Goal: Information Seeking & Learning: Learn about a topic

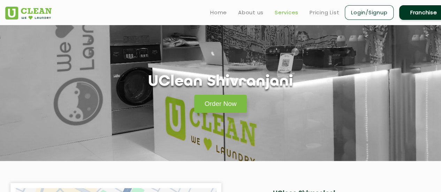
click at [290, 13] on link "Services" at bounding box center [287, 12] width 24 height 8
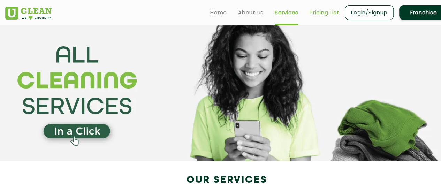
click at [328, 12] on link "Pricing List" at bounding box center [325, 12] width 30 height 8
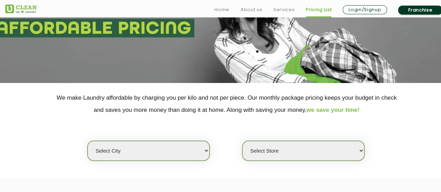
scroll to position [139, 0]
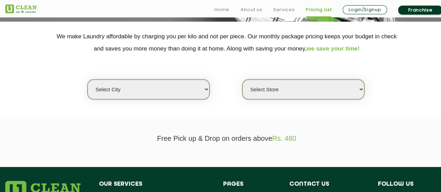
click at [195, 91] on select "Select city [GEOGRAPHIC_DATA] [GEOGRAPHIC_DATA] [GEOGRAPHIC_DATA] [GEOGRAPHIC_D…" at bounding box center [149, 89] width 122 height 20
select select "12"
click at [88, 79] on select "Select city [GEOGRAPHIC_DATA] [GEOGRAPHIC_DATA] [GEOGRAPHIC_DATA] [GEOGRAPHIC_D…" at bounding box center [149, 89] width 122 height 20
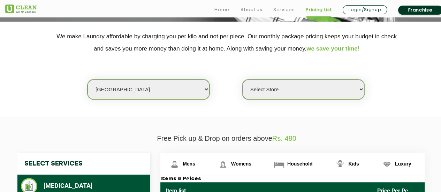
click at [272, 85] on select "Select Store UClean Shivranjani" at bounding box center [303, 89] width 122 height 20
click at [273, 85] on select "Select Store UClean Shivranjani" at bounding box center [303, 89] width 122 height 20
drag, startPoint x: 273, startPoint y: 85, endPoint x: 272, endPoint y: 96, distance: 10.9
click at [273, 85] on select "Select Store UClean Shivranjani" at bounding box center [303, 89] width 122 height 20
click at [242, 79] on select "Select Store UClean Shivranjani" at bounding box center [303, 89] width 122 height 20
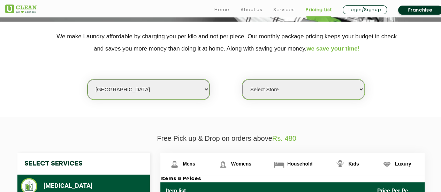
drag, startPoint x: 278, startPoint y: 93, endPoint x: 278, endPoint y: 98, distance: 5.2
click at [278, 93] on select "Select Store UClean Shivranjani" at bounding box center [303, 89] width 122 height 20
select select "25"
click at [242, 79] on select "Select Store UClean Shivranjani" at bounding box center [303, 89] width 122 height 20
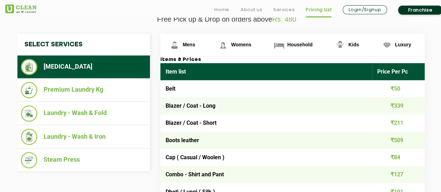
scroll to position [279, 0]
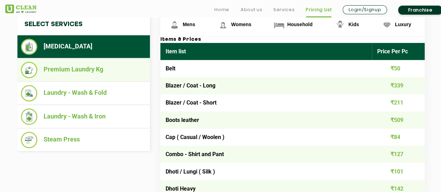
click at [87, 70] on li "Premium Laundry Kg" at bounding box center [84, 70] width 126 height 16
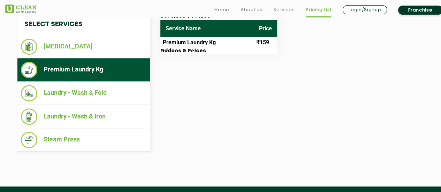
click at [220, 94] on div "Select Services Dry Cleaning Premium Laundry Kg Laundry - Wash & Fold Laundry -…" at bounding box center [226, 83] width 429 height 138
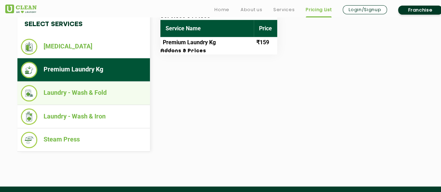
click at [91, 92] on li "Laundry - Wash & Fold" at bounding box center [84, 93] width 126 height 16
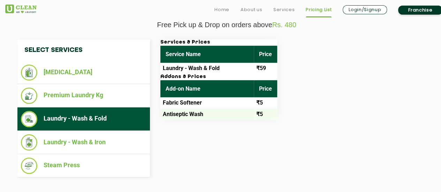
scroll to position [244, 0]
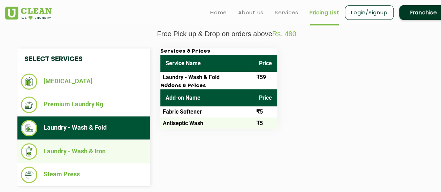
click at [76, 143] on li "Laundry - Wash & Iron" at bounding box center [84, 151] width 126 height 16
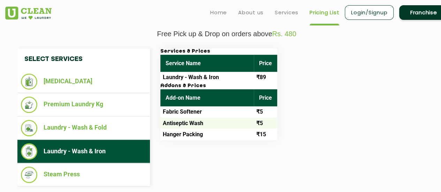
scroll to position [209, 0]
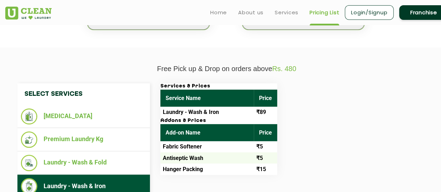
drag, startPoint x: 180, startPoint y: 75, endPoint x: 308, endPoint y: 71, distance: 127.7
click at [308, 71] on div "Free Pick up & Drop on orders above Rs. 480 Select Services Dry Cleaning Premiu…" at bounding box center [226, 148] width 453 height 167
click at [312, 92] on div "Services & Prices Service Name Price Laundry - Wash & Iron ₹89 Addons & Prices …" at bounding box center [298, 129] width 286 height 92
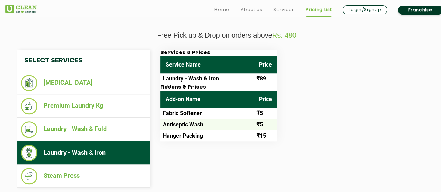
scroll to position [279, 0]
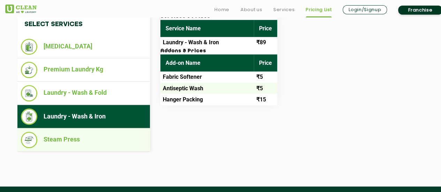
click at [121, 136] on li "Steam Press" at bounding box center [84, 140] width 126 height 16
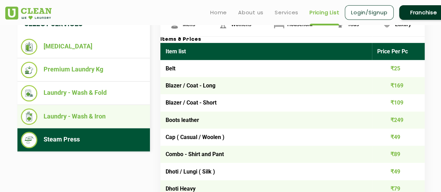
scroll to position [244, 0]
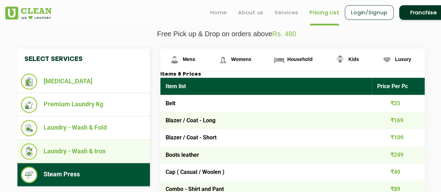
click at [93, 152] on li "Laundry - Wash & Iron" at bounding box center [84, 151] width 126 height 16
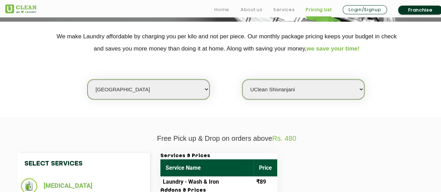
scroll to position [174, 0]
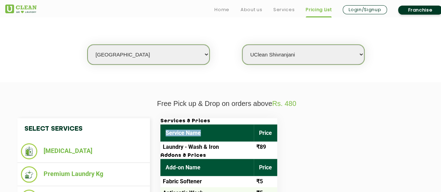
drag, startPoint x: 165, startPoint y: 126, endPoint x: 205, endPoint y: 134, distance: 40.8
click at [205, 134] on th "Service Name" at bounding box center [206, 132] width 93 height 17
drag, startPoint x: 178, startPoint y: 119, endPoint x: 254, endPoint y: 120, distance: 76.4
click at [254, 120] on h3 "Services & Prices" at bounding box center [218, 121] width 117 height 6
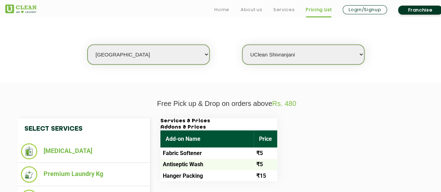
click at [256, 129] on h3 "Addons & Prices" at bounding box center [218, 127] width 117 height 6
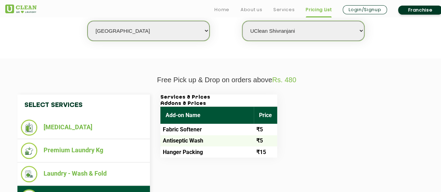
scroll to position [209, 0]
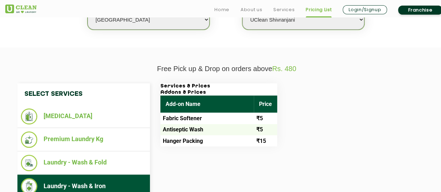
click at [205, 102] on th "Add-on Name" at bounding box center [206, 104] width 93 height 17
click at [281, 104] on div "Services & Prices Addons & Prices Add-on Name Price Fabric Softener ₹5 Antisept…" at bounding box center [298, 114] width 286 height 63
drag, startPoint x: 182, startPoint y: 131, endPoint x: 202, endPoint y: 131, distance: 19.2
click at [202, 131] on td "Antiseptic Wash" at bounding box center [206, 129] width 93 height 11
click at [225, 100] on th "Add-on Name" at bounding box center [206, 104] width 93 height 17
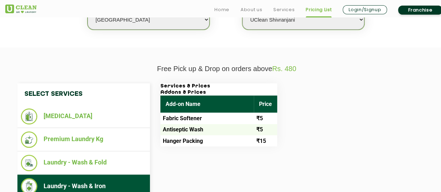
drag, startPoint x: 172, startPoint y: 80, endPoint x: 177, endPoint y: 82, distance: 5.6
click at [173, 80] on div "Select Services Dry Cleaning Premium Laundry Kg Laundry - Wash & Fold Laundry -…" at bounding box center [226, 152] width 453 height 159
click at [178, 84] on h3 "Services & Prices" at bounding box center [218, 86] width 117 height 6
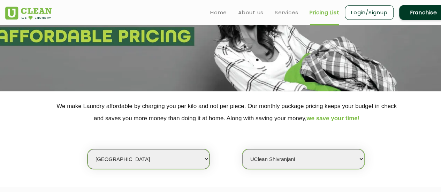
scroll to position [0, 0]
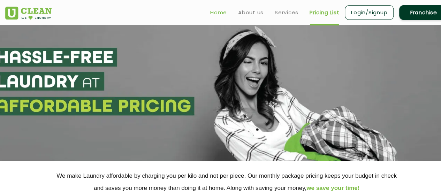
click at [225, 12] on link "Home" at bounding box center [218, 12] width 17 height 8
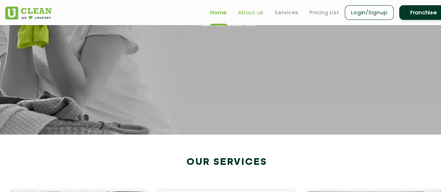
scroll to position [70, 0]
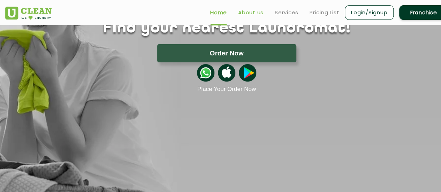
click at [254, 13] on link "About us" at bounding box center [250, 12] width 25 height 8
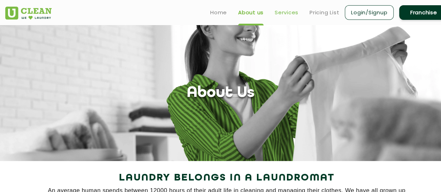
click at [280, 10] on link "Services" at bounding box center [287, 12] width 24 height 8
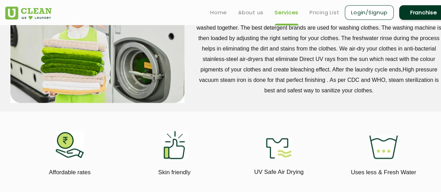
scroll to position [279, 0]
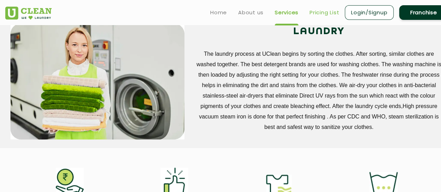
click at [336, 13] on link "Pricing List" at bounding box center [325, 12] width 30 height 8
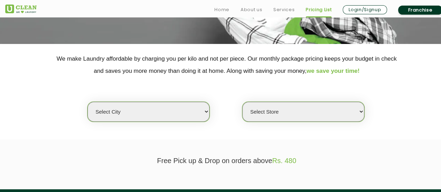
scroll to position [174, 0]
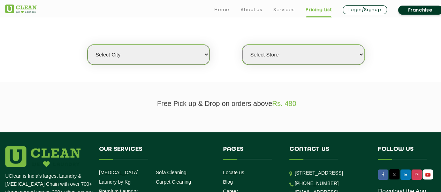
click at [294, 41] on div "Select city Aalo Abu Dhabi Agartala Agra Ahmedabad Akola Aligarh Alwar - UClean…" at bounding box center [226, 42] width 453 height 45
click at [292, 51] on select "Select Store" at bounding box center [303, 55] width 122 height 20
click at [142, 52] on select "Select city [GEOGRAPHIC_DATA] [GEOGRAPHIC_DATA] [GEOGRAPHIC_DATA] [GEOGRAPHIC_D…" at bounding box center [149, 55] width 122 height 20
select select "12"
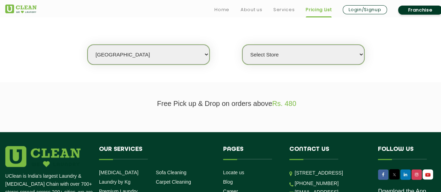
click at [88, 45] on select "Select city [GEOGRAPHIC_DATA] [GEOGRAPHIC_DATA] [GEOGRAPHIC_DATA] [GEOGRAPHIC_D…" at bounding box center [149, 55] width 122 height 20
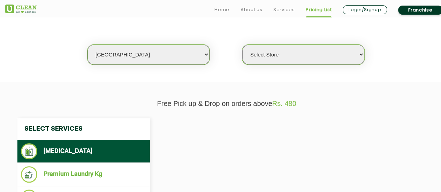
select select "0"
click at [304, 47] on select "Select Store UClean Shivranjani" at bounding box center [303, 55] width 122 height 20
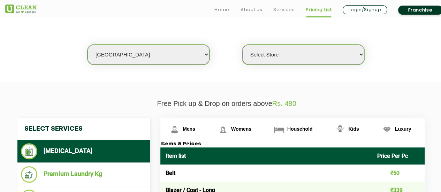
click at [304, 47] on select "Select Store UClean Shivranjani" at bounding box center [303, 55] width 122 height 20
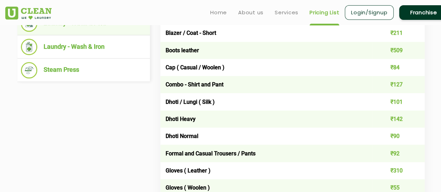
scroll to position [244, 0]
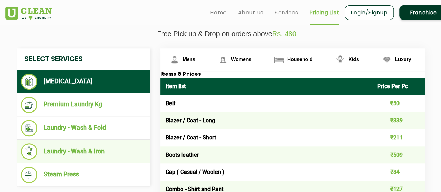
drag, startPoint x: 82, startPoint y: 146, endPoint x: 83, endPoint y: 152, distance: 6.4
click at [83, 146] on li "Laundry - Wash & Iron" at bounding box center [84, 151] width 126 height 16
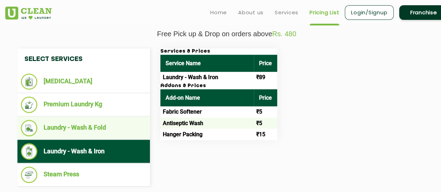
click at [120, 131] on li "Laundry - Wash & Fold" at bounding box center [84, 128] width 126 height 16
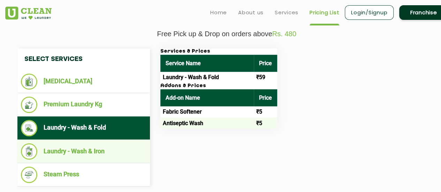
click at [120, 145] on li "Laundry - Wash & Iron" at bounding box center [84, 151] width 126 height 16
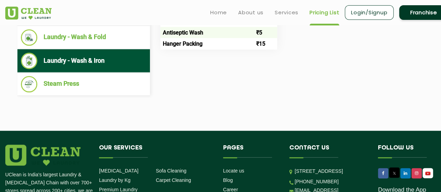
scroll to position [195, 0]
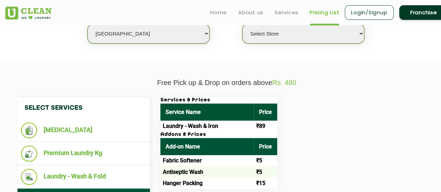
drag, startPoint x: 159, startPoint y: 127, endPoint x: 306, endPoint y: 125, distance: 147.8
click at [306, 125] on div "Services & Prices Service Name Price Laundry - Wash & Iron ₹89 Addons & Prices …" at bounding box center [298, 143] width 286 height 92
drag, startPoint x: 197, startPoint y: 127, endPoint x: 288, endPoint y: 124, distance: 91.0
click at [279, 124] on div "Services & Prices Service Name Price Laundry - Wash & Iron ₹89 Addons & Prices …" at bounding box center [298, 143] width 286 height 92
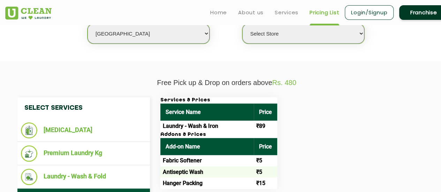
click at [385, 132] on div "Services & Prices Service Name Price Laundry - Wash & Iron ₹89 Addons & Prices …" at bounding box center [298, 143] width 286 height 92
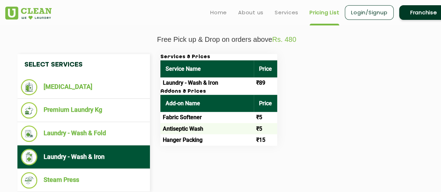
scroll to position [265, 0]
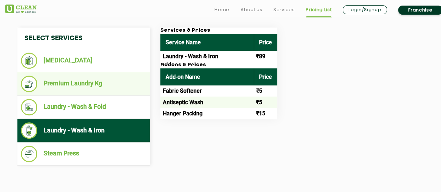
click at [73, 79] on li "Premium Laundry Kg" at bounding box center [84, 84] width 126 height 16
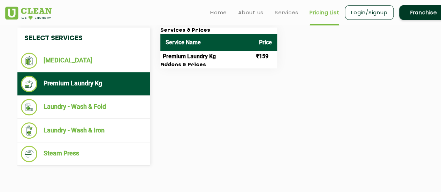
scroll to position [230, 0]
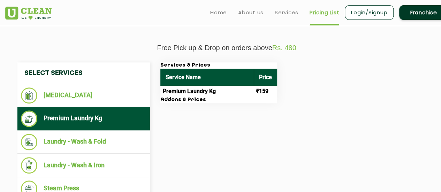
click at [198, 145] on div "Select Services [MEDICAL_DATA] Premium Laundry Kg Laundry - Wash & Fold Laundry…" at bounding box center [226, 131] width 429 height 138
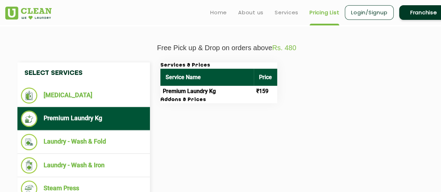
click at [199, 90] on td "Premium Laundry Kg" at bounding box center [206, 91] width 93 height 11
click at [244, 93] on td "Premium Laundry Kg" at bounding box center [206, 91] width 93 height 11
click at [260, 93] on td "₹159" at bounding box center [265, 91] width 23 height 11
click at [218, 92] on td "Premium Laundry Kg" at bounding box center [206, 91] width 93 height 11
click at [205, 123] on div "Select Services [MEDICAL_DATA] Premium Laundry Kg Laundry - Wash & Fold Laundry…" at bounding box center [226, 131] width 429 height 138
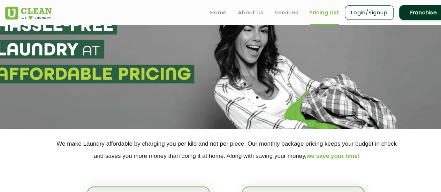
scroll to position [21, 0]
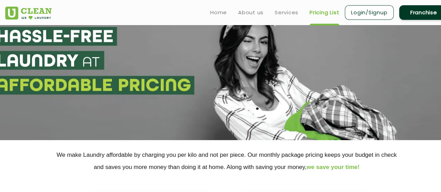
click at [424, 17] on link "Franchise" at bounding box center [423, 12] width 49 height 15
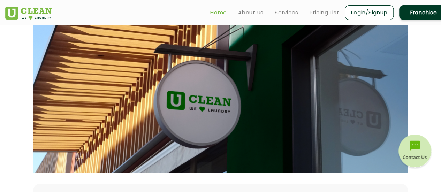
click at [218, 12] on link "Home" at bounding box center [218, 12] width 17 height 8
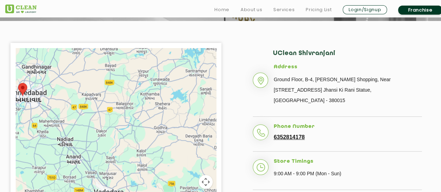
scroll to position [146, 0]
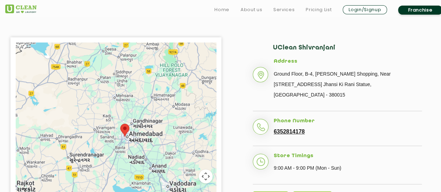
drag, startPoint x: 33, startPoint y: 108, endPoint x: 127, endPoint y: 141, distance: 99.7
click at [127, 141] on div at bounding box center [116, 130] width 200 height 174
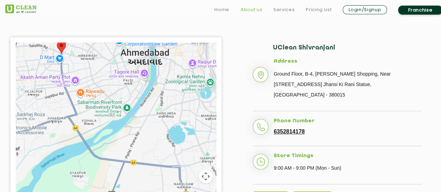
click at [258, 12] on link "About us" at bounding box center [252, 10] width 22 height 8
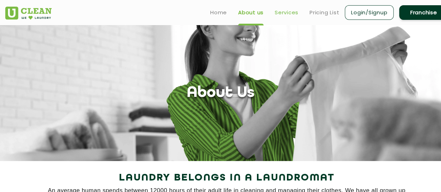
click at [282, 12] on link "Services" at bounding box center [287, 12] width 24 height 8
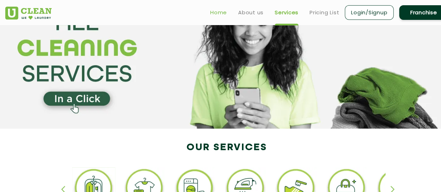
scroll to position [31, 0]
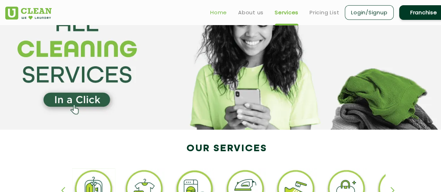
click at [214, 10] on link "Home" at bounding box center [218, 12] width 17 height 8
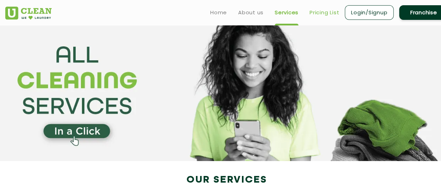
click at [317, 14] on link "Pricing List" at bounding box center [325, 12] width 30 height 8
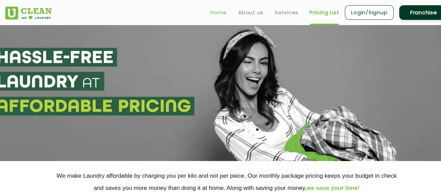
click at [216, 14] on link "Home" at bounding box center [218, 12] width 17 height 8
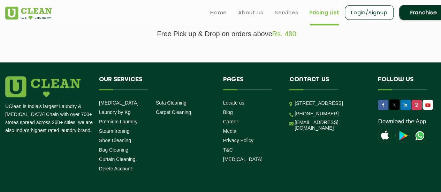
scroll to position [139, 0]
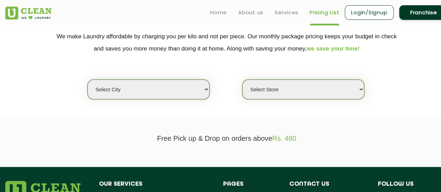
click at [164, 91] on select "Select city [GEOGRAPHIC_DATA] [GEOGRAPHIC_DATA] [GEOGRAPHIC_DATA] [GEOGRAPHIC_D…" at bounding box center [149, 89] width 122 height 20
click at [164, 92] on select "Select city [GEOGRAPHIC_DATA] [GEOGRAPHIC_DATA] [GEOGRAPHIC_DATA] [GEOGRAPHIC_D…" at bounding box center [149, 89] width 122 height 20
select select "12"
click at [88, 79] on select "Select city [GEOGRAPHIC_DATA] [GEOGRAPHIC_DATA] [GEOGRAPHIC_DATA] [GEOGRAPHIC_D…" at bounding box center [149, 89] width 122 height 20
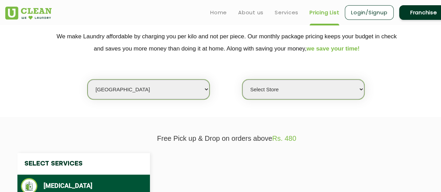
select select "0"
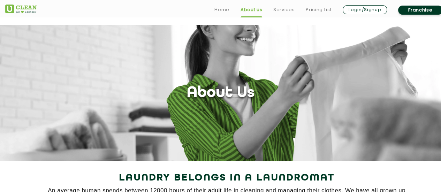
scroll to position [139, 0]
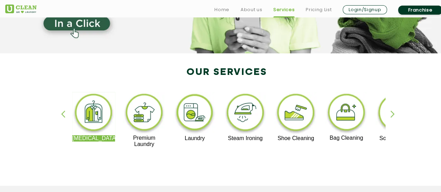
scroll to position [139, 0]
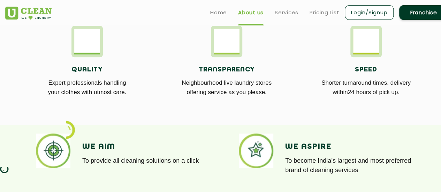
scroll to position [244, 0]
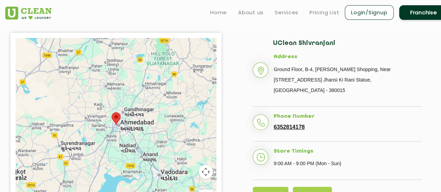
scroll to position [139, 0]
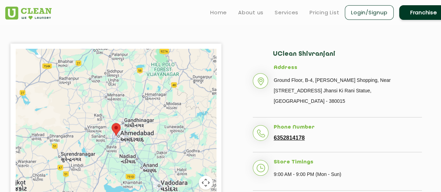
drag, startPoint x: 314, startPoint y: 81, endPoint x: 411, endPoint y: 94, distance: 97.8
click at [417, 93] on p "Ground Floor, B-4, [PERSON_NAME] Shopping, Near [STREET_ADDRESS] Jhansi Ki Rani…" at bounding box center [348, 90] width 148 height 31
click at [328, 94] on p "Ground Floor, B-4, [PERSON_NAME] Shopping, Near [STREET_ADDRESS] Jhansi Ki Rani…" at bounding box center [348, 90] width 148 height 31
drag, startPoint x: 274, startPoint y: 81, endPoint x: 410, endPoint y: 95, distance: 136.8
click at [410, 95] on p "Ground Floor, B-4, [PERSON_NAME] Shopping, Near [STREET_ADDRESS] Jhansi Ki Rani…" at bounding box center [348, 90] width 148 height 31
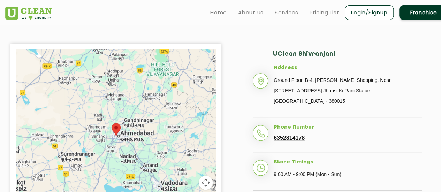
copy p "Ground Floor, B-4, [PERSON_NAME] Shopping, Near [STREET_ADDRESS] Jhansi Ki Rani…"
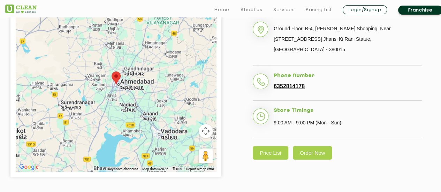
scroll to position [244, 0]
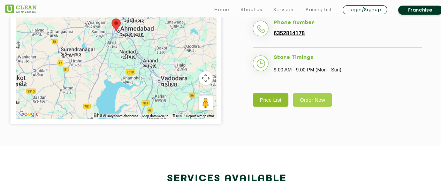
click at [272, 93] on link "Price List" at bounding box center [271, 100] width 36 height 14
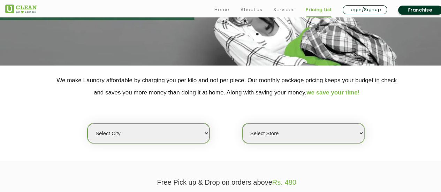
scroll to position [139, 0]
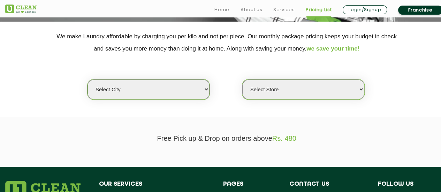
click at [270, 94] on select "Select Store" at bounding box center [303, 89] width 122 height 20
click at [152, 99] on div "Select city [GEOGRAPHIC_DATA] [GEOGRAPHIC_DATA] [GEOGRAPHIC_DATA] [GEOGRAPHIC_D…" at bounding box center [148, 89] width 123 height 21
click at [159, 91] on select "Select city [GEOGRAPHIC_DATA] [GEOGRAPHIC_DATA] [GEOGRAPHIC_DATA] [GEOGRAPHIC_D…" at bounding box center [149, 89] width 122 height 20
select select "12"
click at [88, 79] on select "Select city [GEOGRAPHIC_DATA] [GEOGRAPHIC_DATA] [GEOGRAPHIC_DATA] [GEOGRAPHIC_D…" at bounding box center [149, 89] width 122 height 20
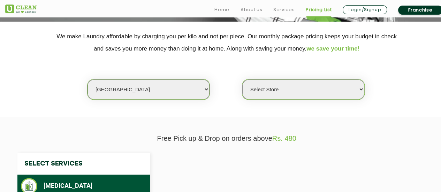
click at [272, 88] on select "Select Store UClean Shivranjani" at bounding box center [303, 89] width 122 height 20
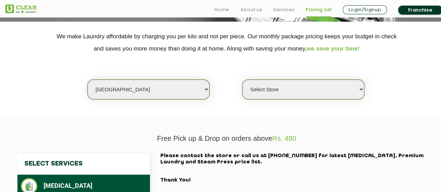
select select "25"
click at [242, 79] on select "Select Store UClean Shivranjani" at bounding box center [303, 89] width 122 height 20
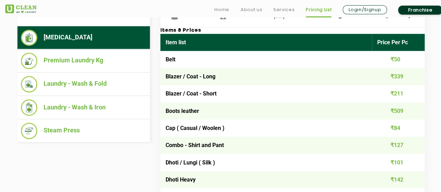
scroll to position [279, 0]
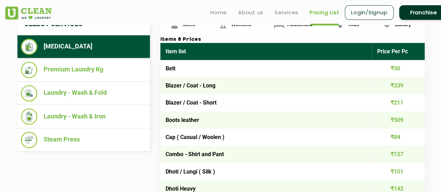
click at [183, 67] on td "Belt" at bounding box center [266, 68] width 212 height 17
click at [185, 85] on td "Blazer / Coat - Long" at bounding box center [266, 85] width 212 height 17
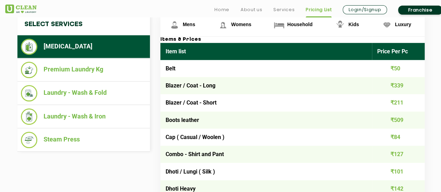
scroll to position [314, 0]
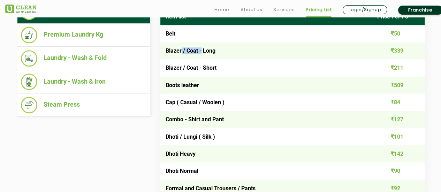
drag, startPoint x: 181, startPoint y: 57, endPoint x: 203, endPoint y: 57, distance: 22.0
click at [203, 57] on td "Blazer / Coat - Long" at bounding box center [266, 50] width 212 height 17
drag, startPoint x: 183, startPoint y: 74, endPoint x: 218, endPoint y: 74, distance: 34.9
click at [218, 74] on td "Blazer / Coat - Short" at bounding box center [266, 67] width 212 height 17
drag, startPoint x: 177, startPoint y: 87, endPoint x: 210, endPoint y: 87, distance: 32.8
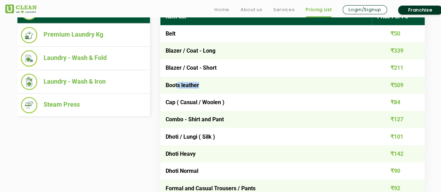
click at [210, 87] on td "Boots leather" at bounding box center [266, 85] width 212 height 17
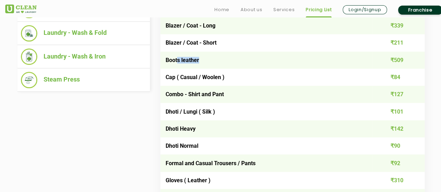
scroll to position [349, 0]
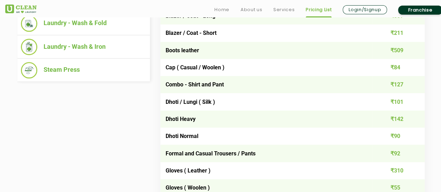
click at [187, 80] on td "Combo - Shirt and Pant" at bounding box center [266, 84] width 212 height 17
click at [192, 68] on td "Cap ( Casual / Woolen )" at bounding box center [266, 67] width 212 height 17
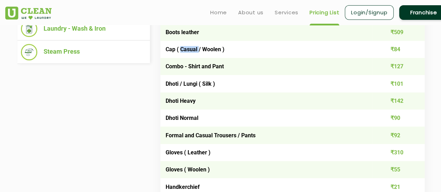
scroll to position [293, 0]
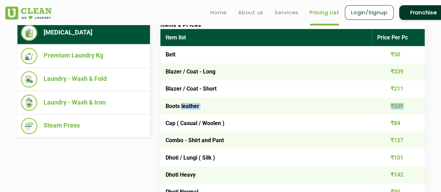
drag, startPoint x: 181, startPoint y: 107, endPoint x: 423, endPoint y: 101, distance: 242.4
click at [423, 101] on tr "Boots leather ₹509" at bounding box center [292, 106] width 264 height 17
click at [392, 101] on td "₹509" at bounding box center [398, 106] width 53 height 17
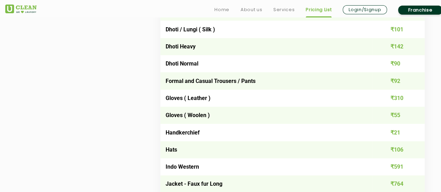
scroll to position [432, 0]
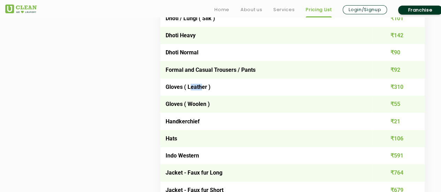
drag, startPoint x: 189, startPoint y: 90, endPoint x: 200, endPoint y: 90, distance: 11.2
click at [200, 90] on td "Gloves ( Leather )" at bounding box center [266, 86] width 212 height 17
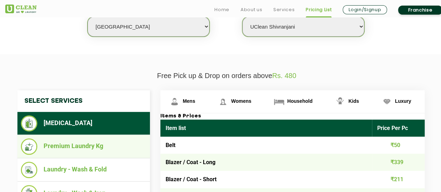
scroll to position [223, 0]
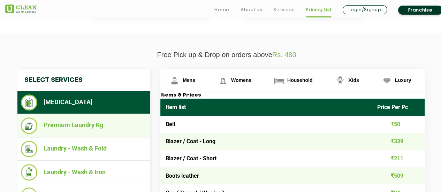
click at [50, 122] on li "Premium Laundry Kg" at bounding box center [84, 125] width 126 height 16
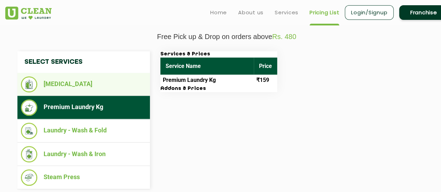
scroll to position [188, 0]
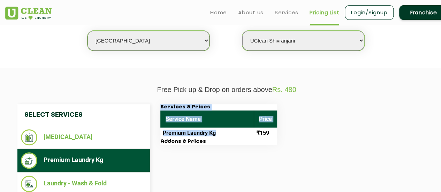
drag, startPoint x: 215, startPoint y: 136, endPoint x: 325, endPoint y: 136, distance: 109.5
click at [325, 136] on div "Services & Prices Service Name Price Premium Laundry Kg ₹159 Addons & Prices" at bounding box center [298, 124] width 286 height 41
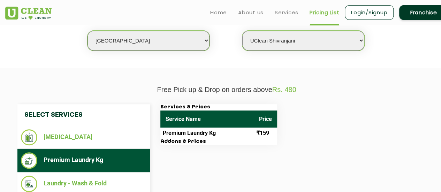
click at [248, 153] on div "Select Services [MEDICAL_DATA] Premium Laundry Kg Laundry - Wash & Fold Laundry…" at bounding box center [226, 173] width 429 height 138
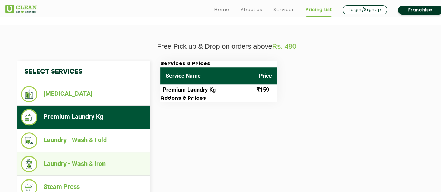
scroll to position [258, 0]
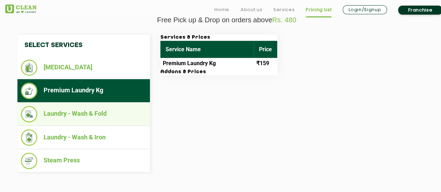
click at [73, 116] on li "Laundry - Wash & Fold" at bounding box center [84, 114] width 126 height 16
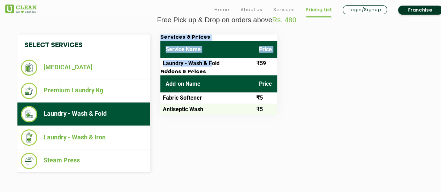
drag, startPoint x: 211, startPoint y: 65, endPoint x: 295, endPoint y: 58, distance: 83.7
click at [295, 58] on div "Services & Prices Service Name Price Laundry - Wash & Fold ₹59 Addons & Prices …" at bounding box center [298, 75] width 286 height 80
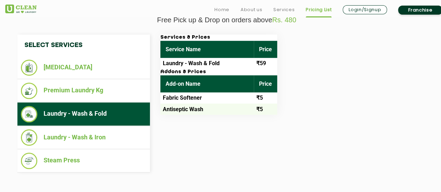
click at [275, 83] on th "Price" at bounding box center [265, 83] width 23 height 17
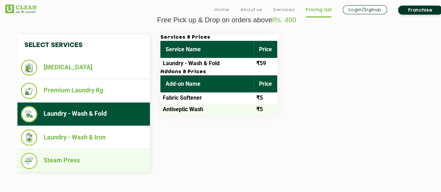
click at [65, 153] on li "Steam Press" at bounding box center [84, 161] width 126 height 16
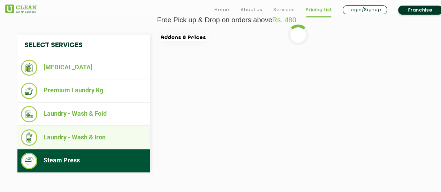
click at [79, 139] on li "Laundry - Wash & Iron" at bounding box center [84, 137] width 126 height 16
